Goal: Use online tool/utility: Utilize a website feature to perform a specific function

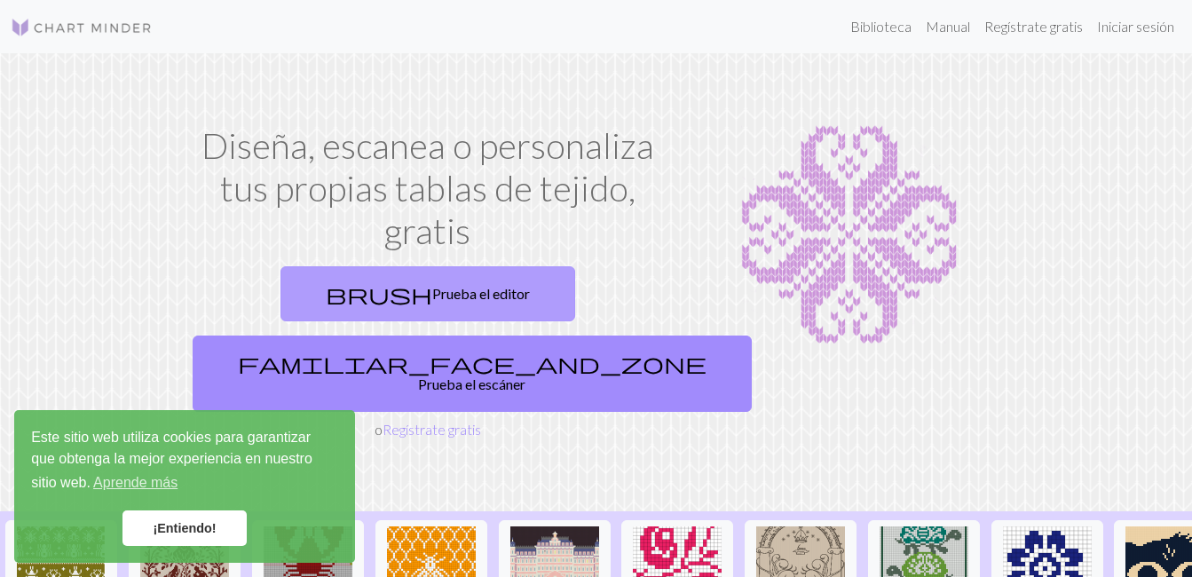
click at [366, 289] on link "brush Prueba el editor" at bounding box center [428, 293] width 295 height 55
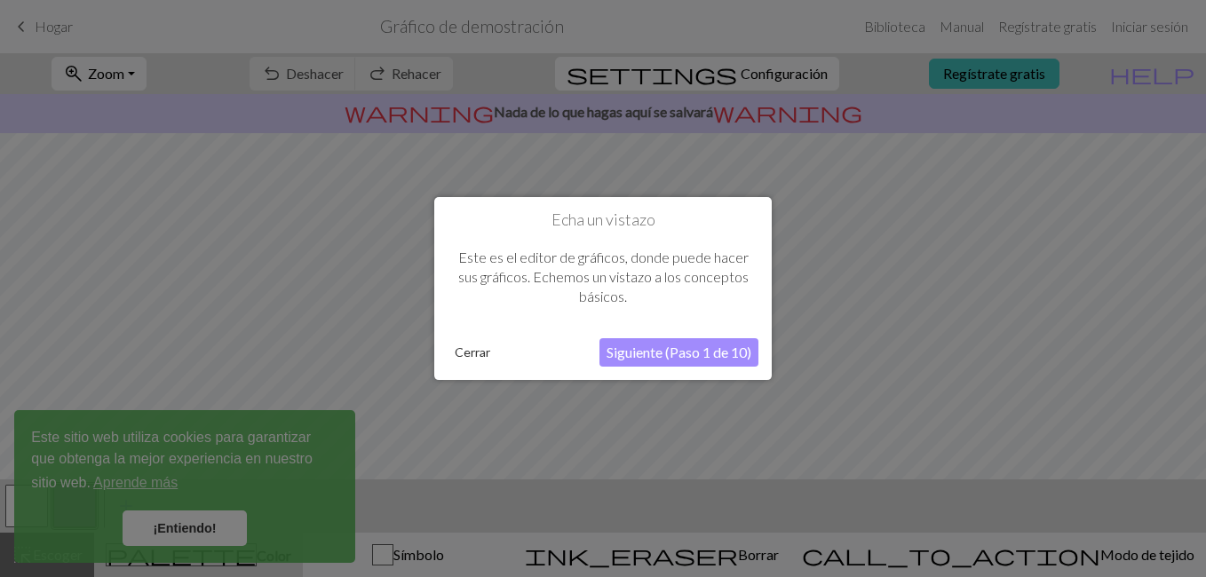
click at [670, 357] on button "Siguiente (Paso 1 de 10)" at bounding box center [678, 352] width 159 height 28
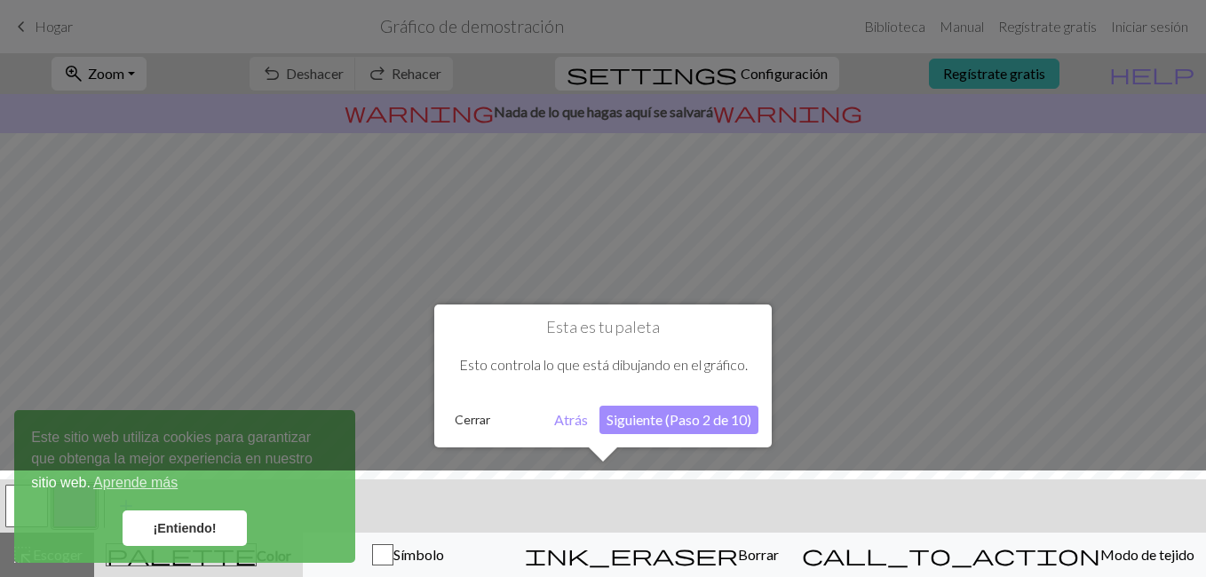
click at [463, 421] on button "Cerrar" at bounding box center [472, 420] width 50 height 27
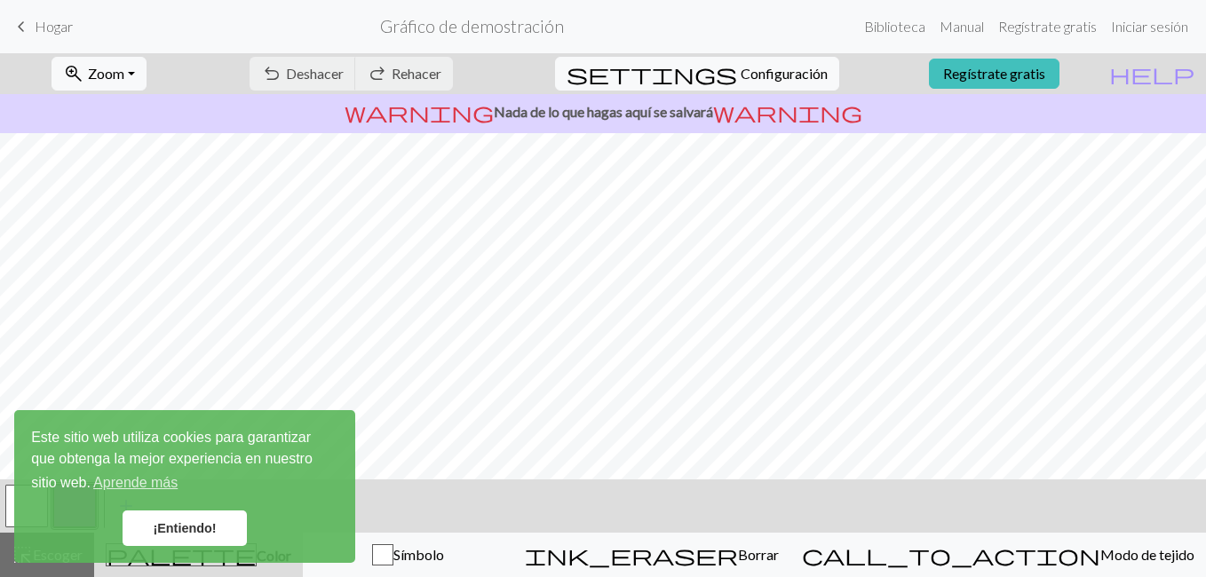
click at [201, 528] on link "¡Entiendo!" at bounding box center [185, 528] width 124 height 36
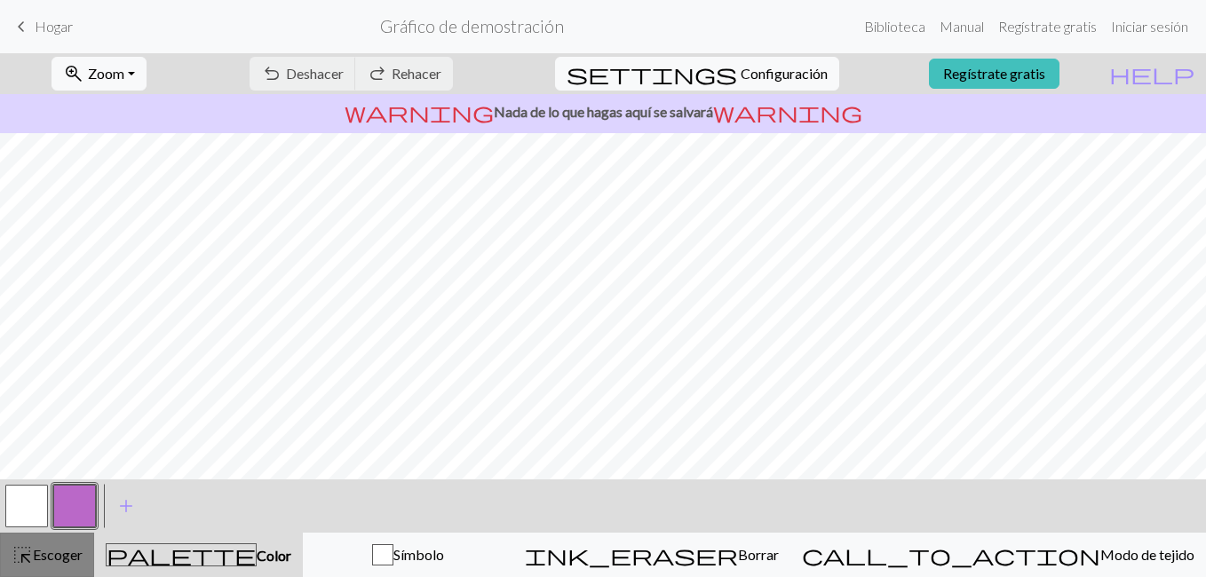
click at [47, 550] on span "Escoger" at bounding box center [58, 554] width 50 height 17
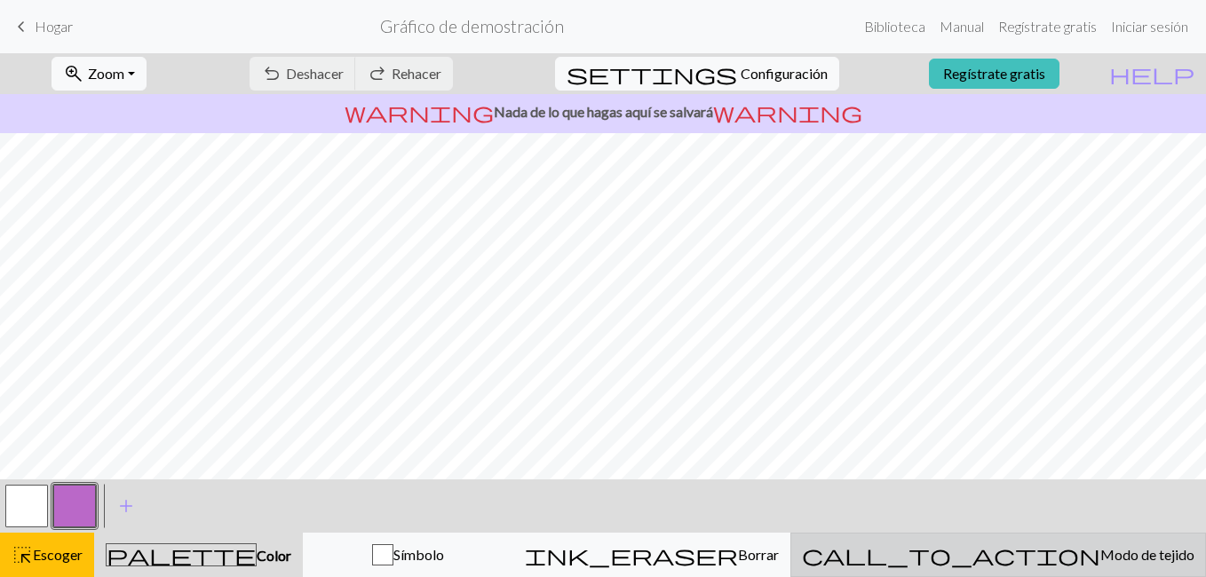
click at [1100, 561] on span "Modo de tejido" at bounding box center [1147, 554] width 94 height 17
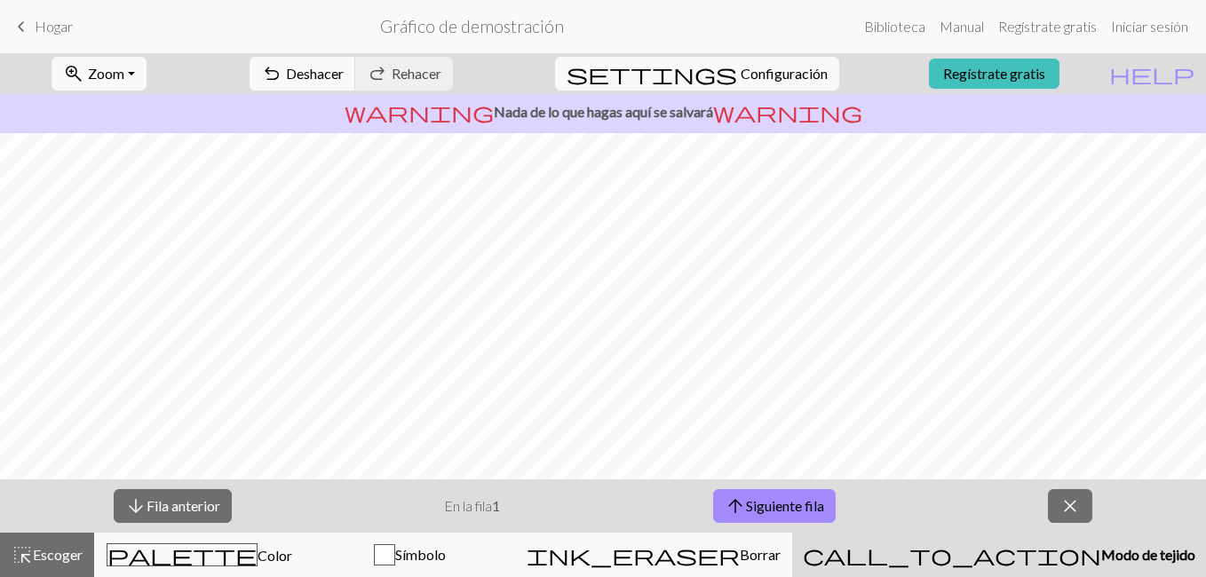
click at [1101, 561] on span "Modo de tejido" at bounding box center [1148, 554] width 94 height 17
click at [787, 498] on font "Siguiente fila" at bounding box center [785, 505] width 78 height 17
click at [791, 74] on span "Configuración" at bounding box center [783, 73] width 87 height 21
select select "aran"
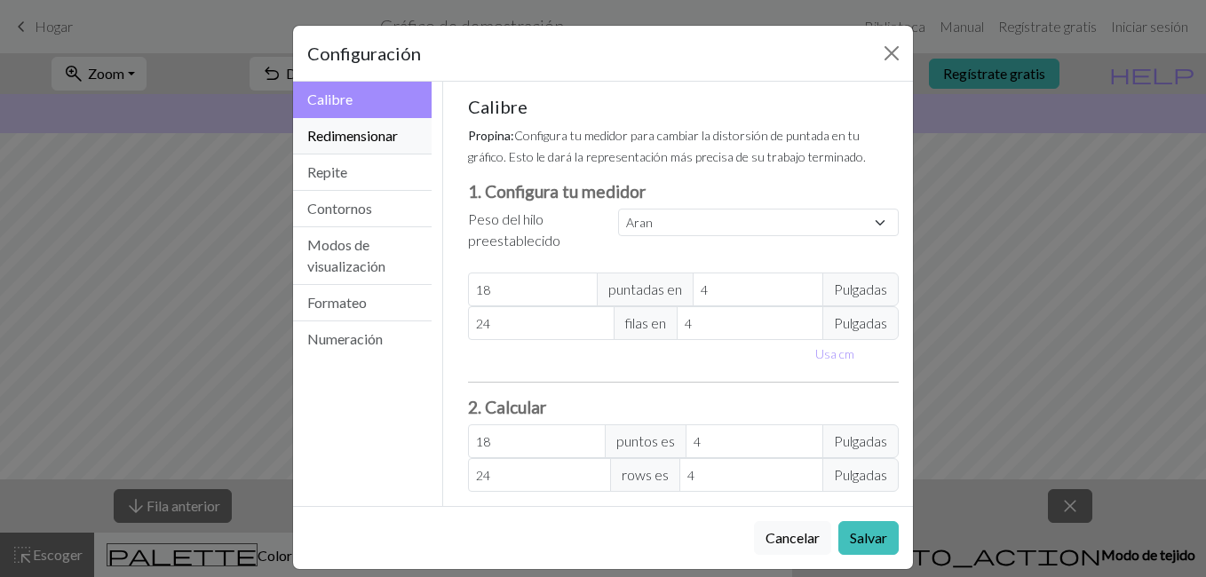
click at [368, 141] on button "Redimensionar" at bounding box center [362, 136] width 138 height 36
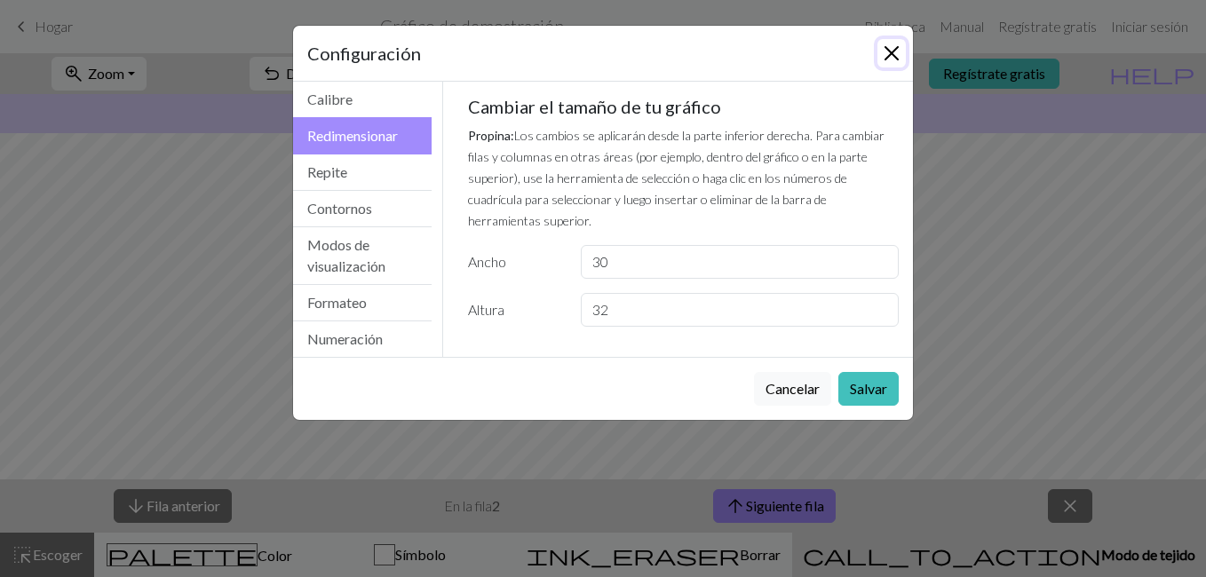
click at [894, 50] on button "Cerrar" at bounding box center [891, 53] width 28 height 28
